Goal: Task Accomplishment & Management: Manage account settings

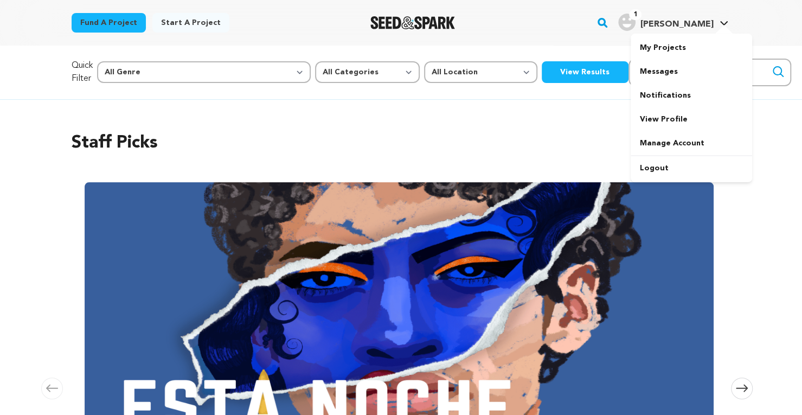
click at [693, 23] on span "[PERSON_NAME]" at bounding box center [676, 24] width 73 height 9
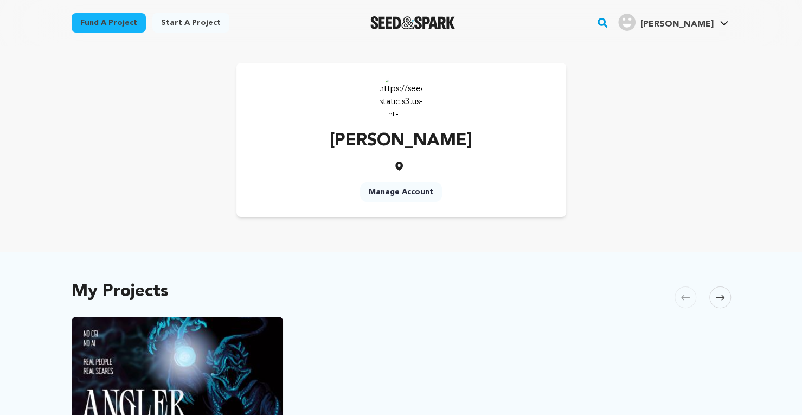
click at [405, 92] on img at bounding box center [401, 95] width 43 height 43
click at [400, 151] on p "[PERSON_NAME]" at bounding box center [401, 141] width 143 height 26
click at [398, 170] on icon at bounding box center [399, 166] width 8 height 9
click at [399, 193] on link "Manage Account" at bounding box center [401, 192] width 82 height 20
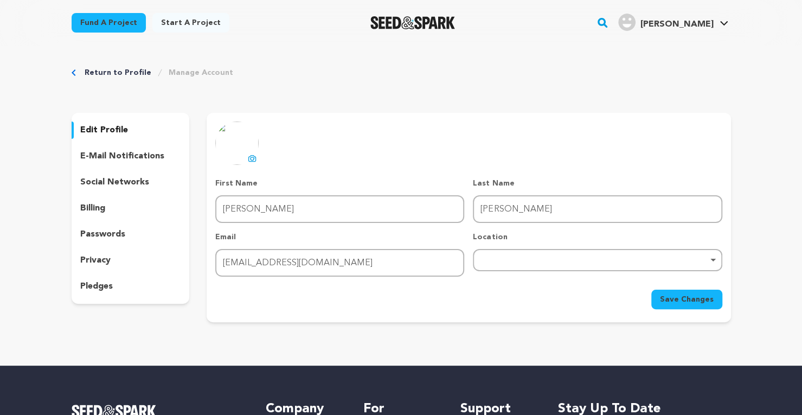
click at [129, 158] on p "e-mail notifications" at bounding box center [122, 156] width 84 height 13
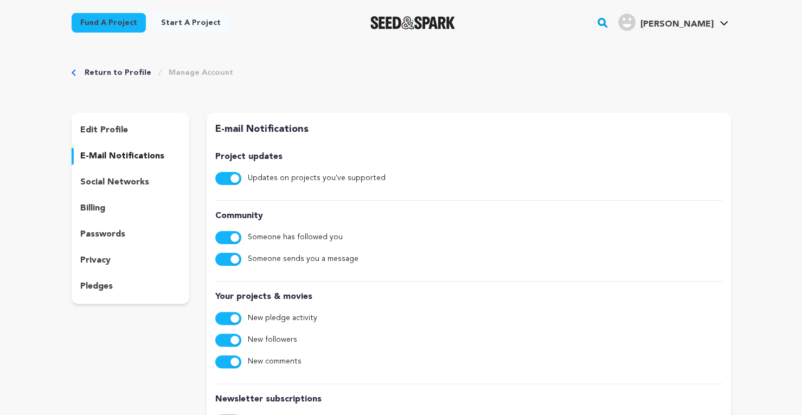
click at [180, 73] on link "Manage Account" at bounding box center [201, 72] width 65 height 11
